Goal: Task Accomplishment & Management: Manage account settings

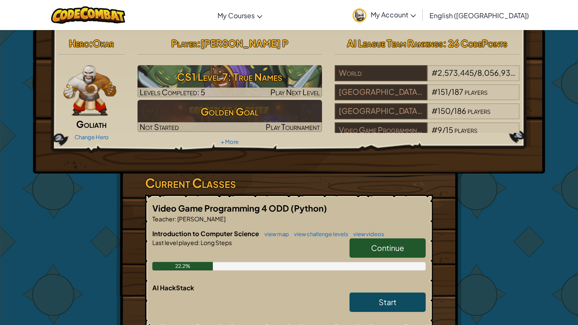
click at [416, 11] on span "My Account" at bounding box center [392, 14] width 45 height 9
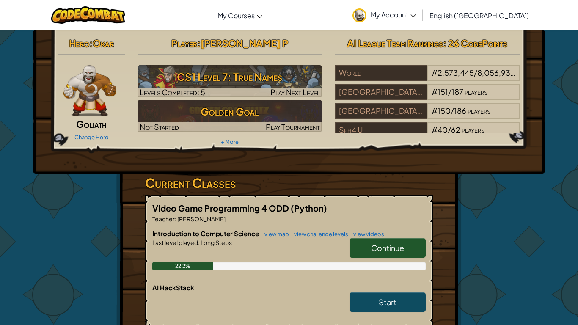
click at [420, 21] on link "My Account" at bounding box center [384, 15] width 72 height 27
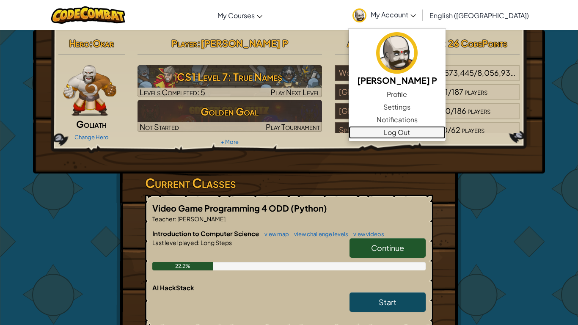
click at [435, 131] on link "Log Out" at bounding box center [396, 132] width 97 height 13
